Goal: Information Seeking & Learning: Learn about a topic

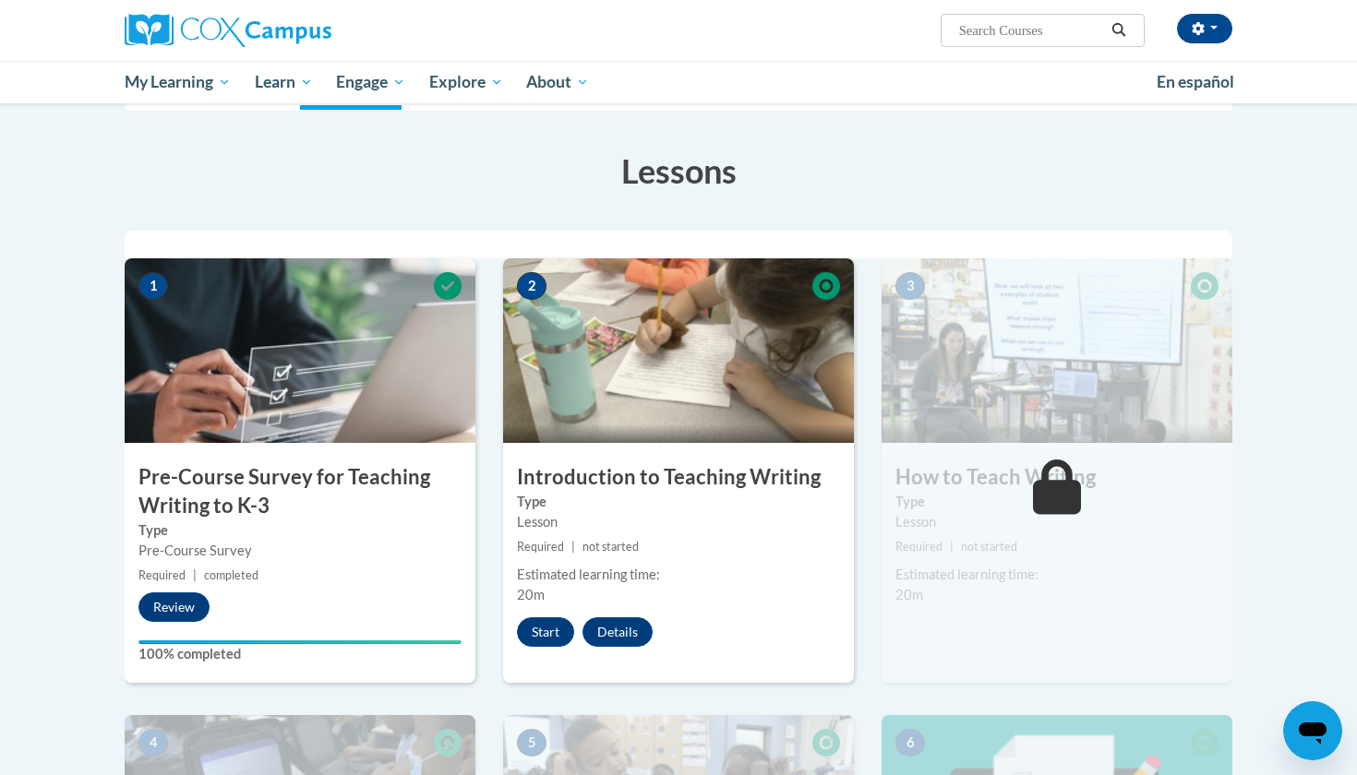
scroll to position [254, 0]
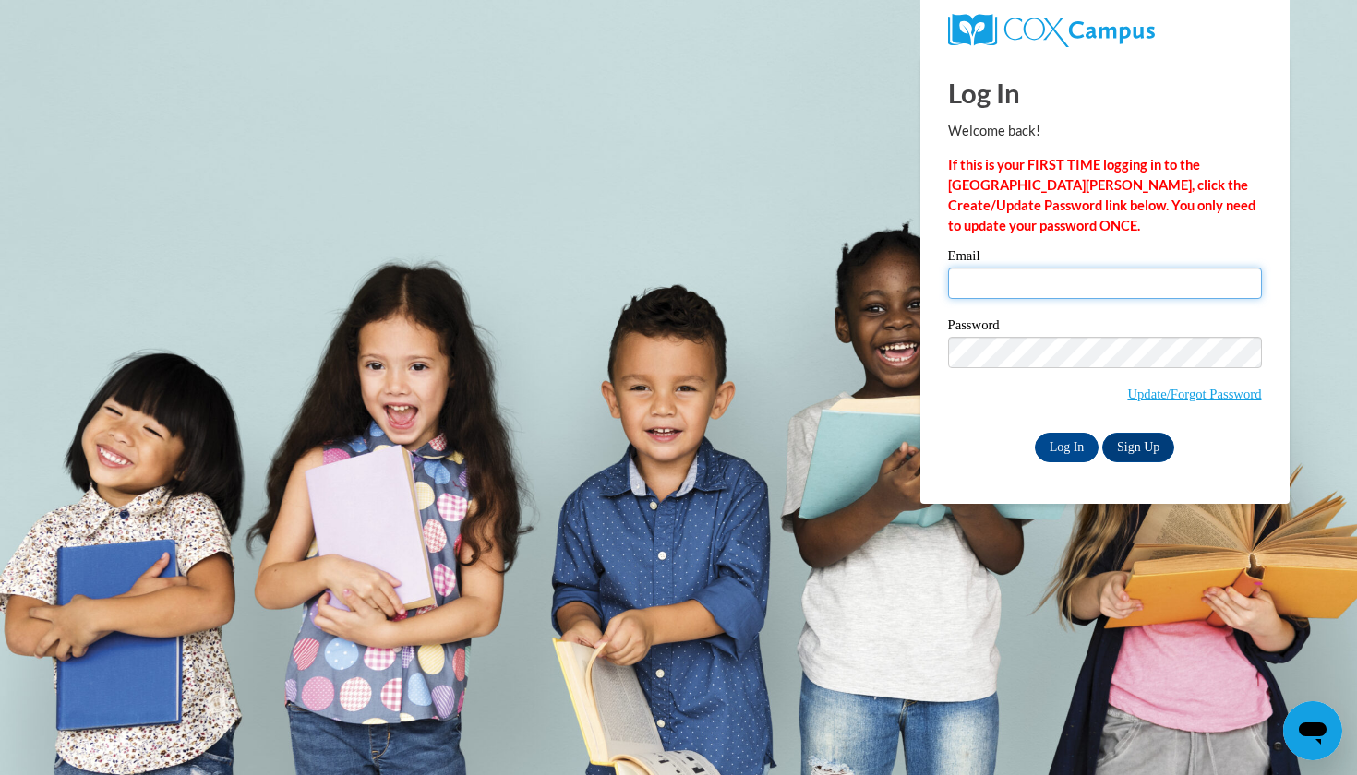
type input "taylbm22@uwgb.edu"
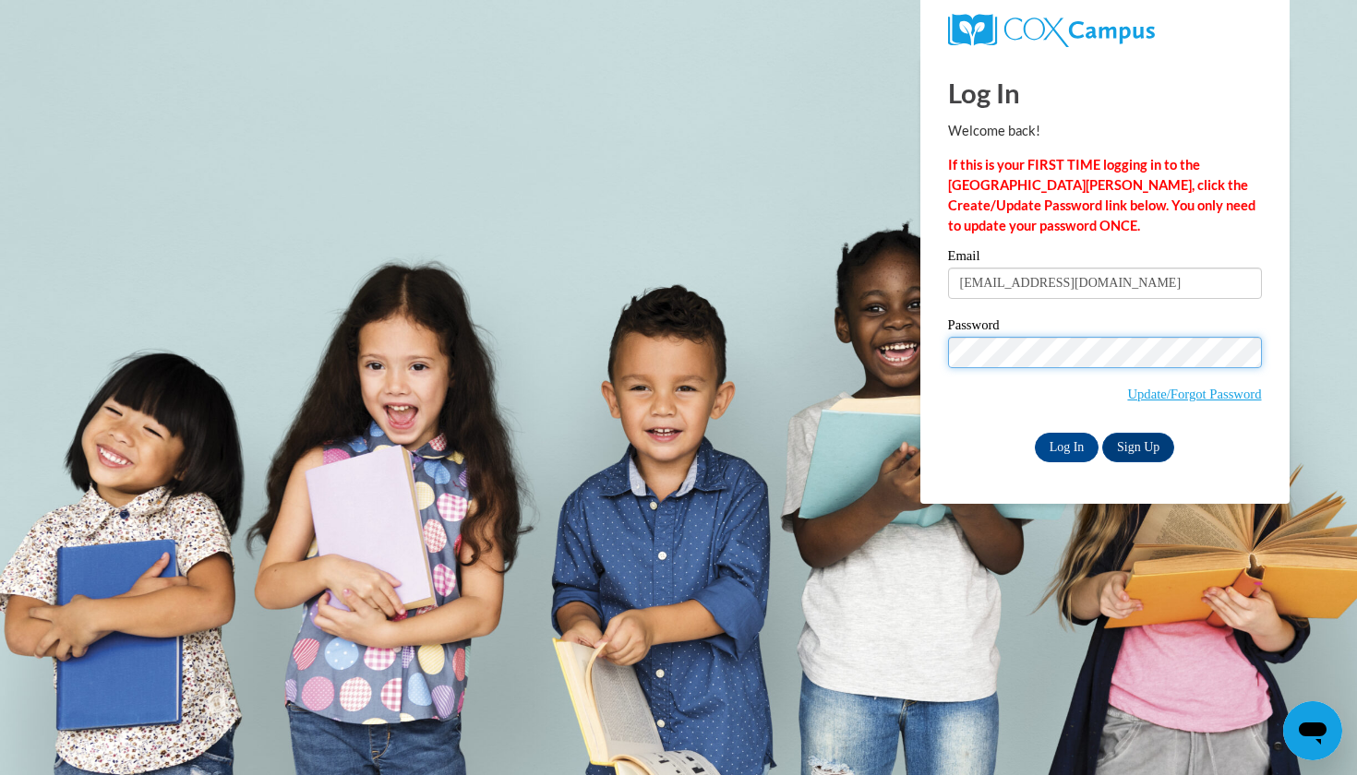
click at [1065, 444] on input "Log In" at bounding box center [1067, 448] width 65 height 30
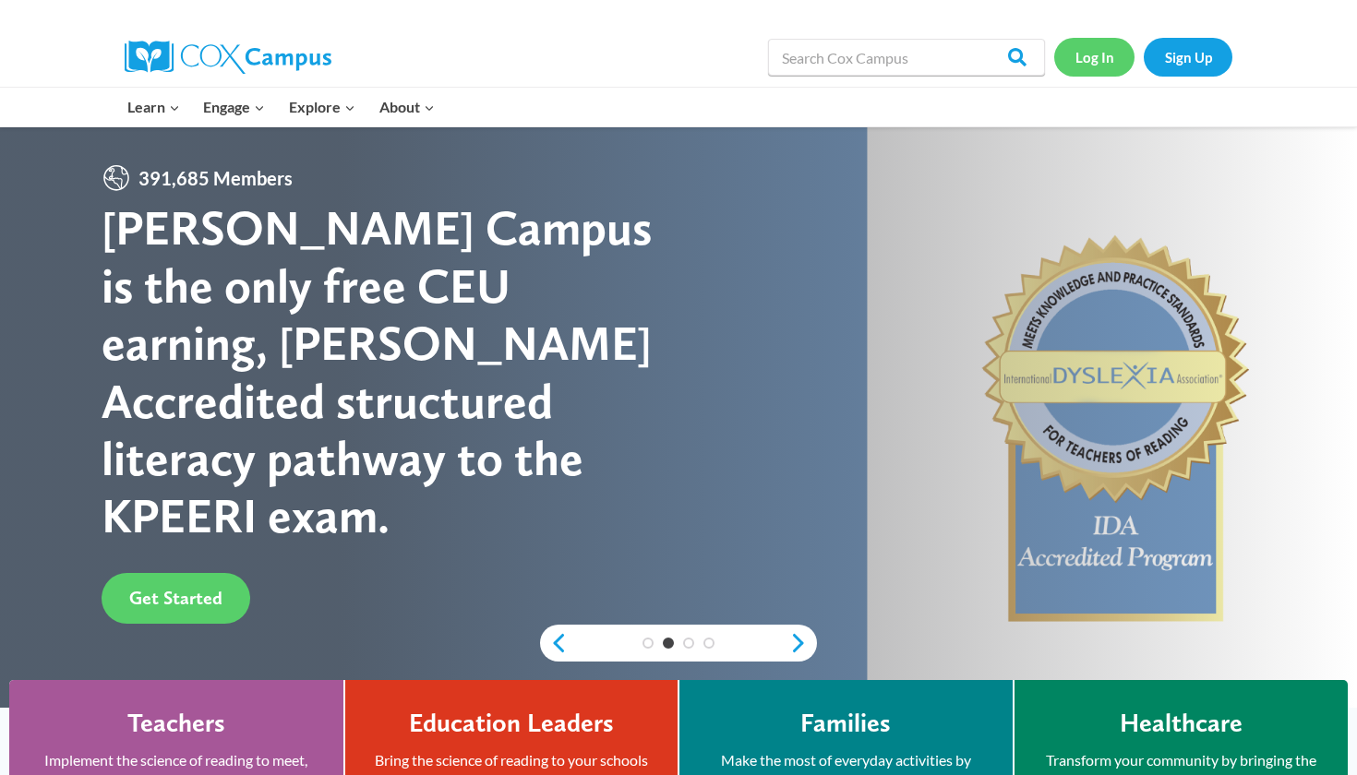
click at [1081, 52] on link "Log In" at bounding box center [1094, 57] width 80 height 38
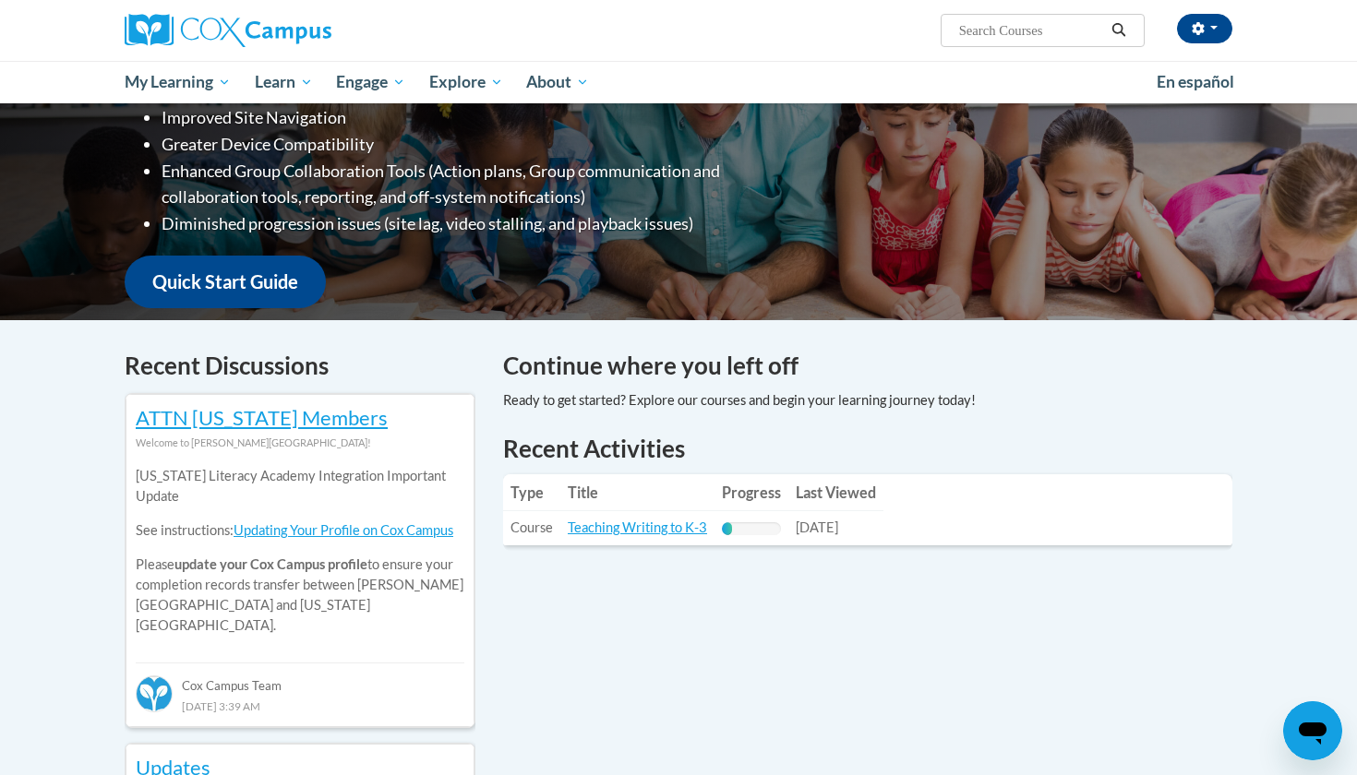
scroll to position [401, 0]
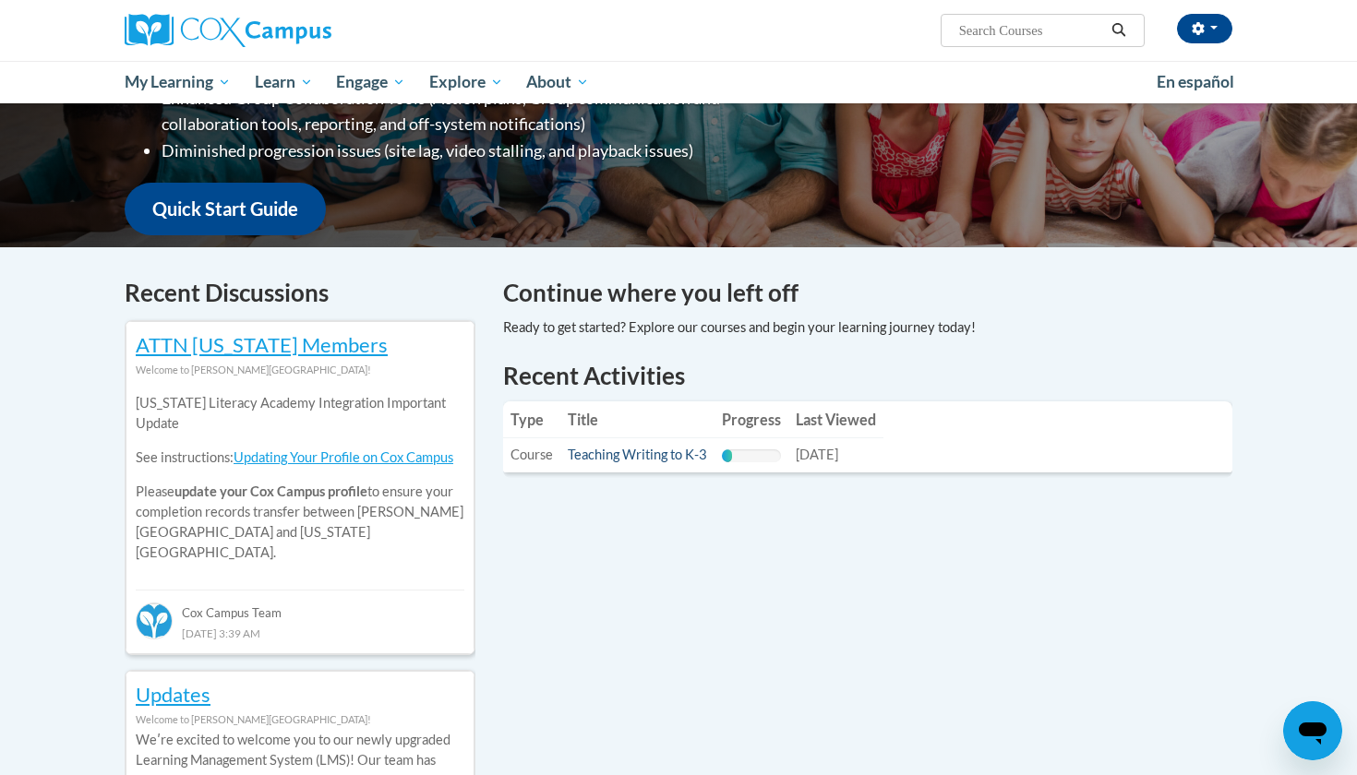
click at [629, 458] on link "Teaching Writing to K-3" at bounding box center [637, 455] width 139 height 16
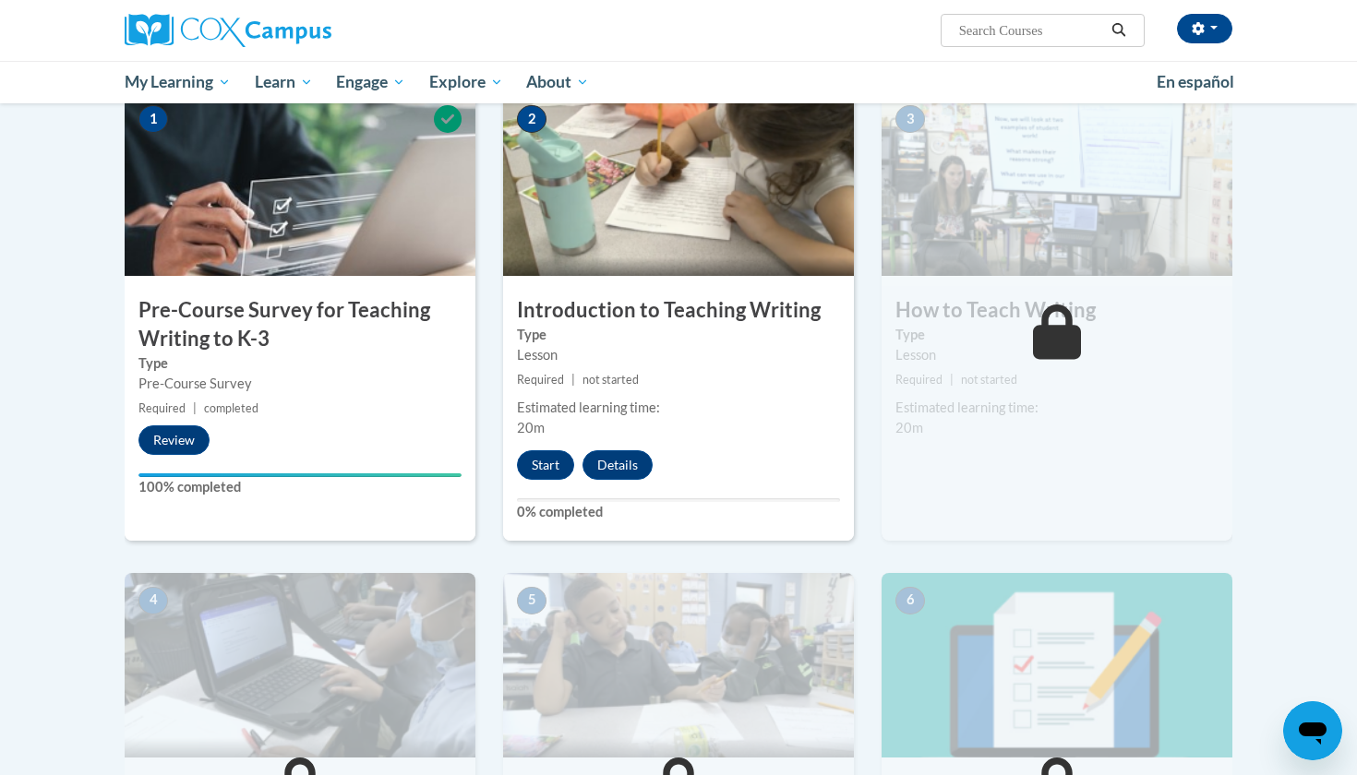
scroll to position [418, 0]
click at [548, 466] on button "Start" at bounding box center [545, 465] width 57 height 30
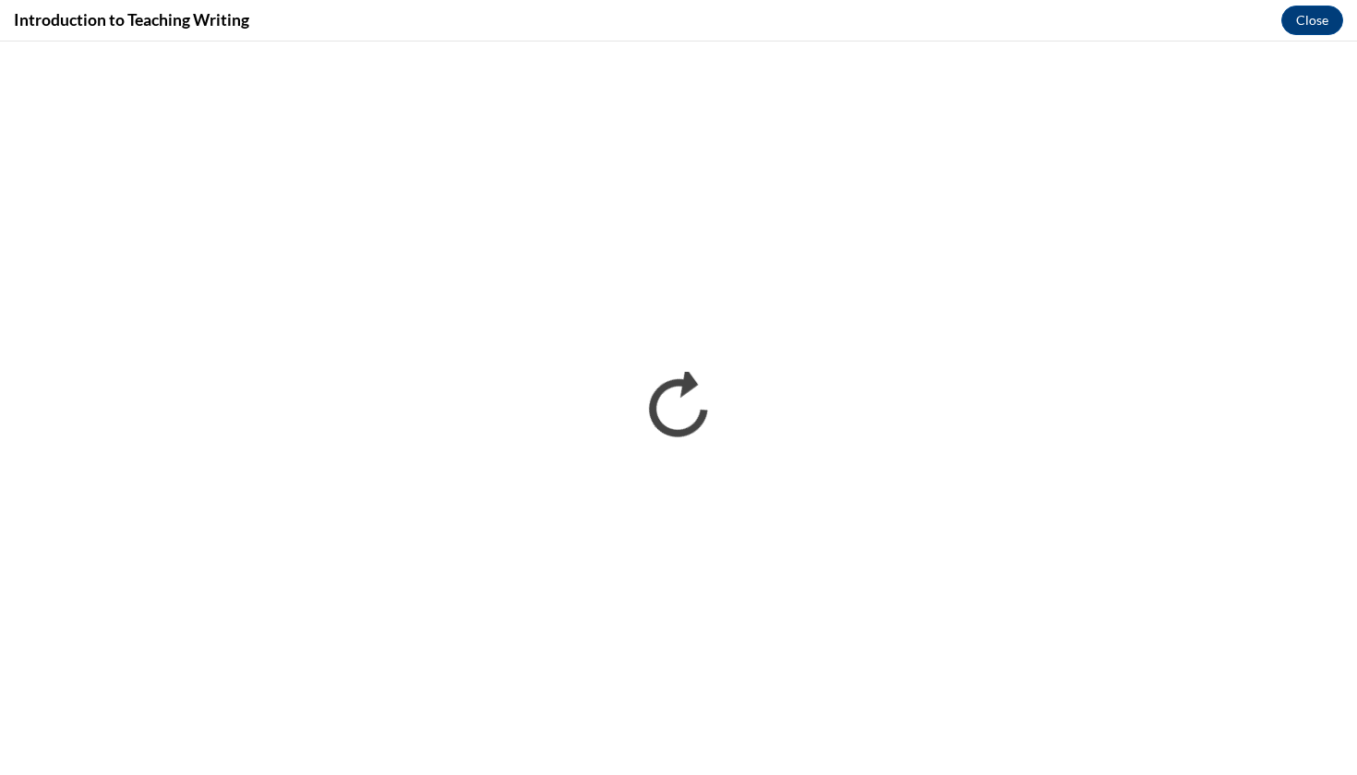
scroll to position [0, 0]
